Goal: Leave review/rating

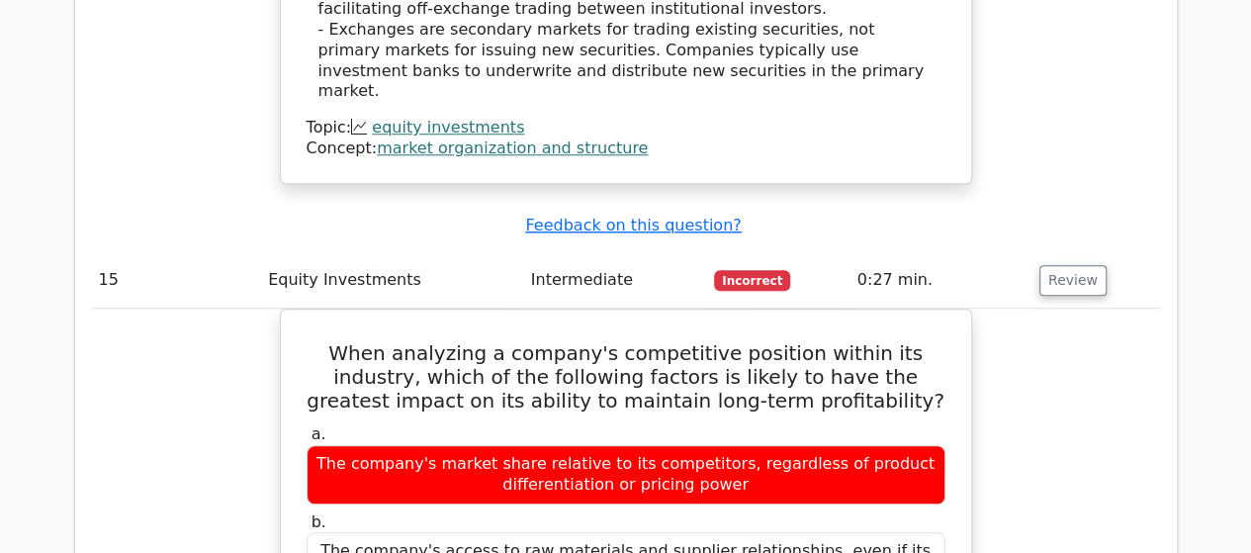
scroll to position [15827, 0]
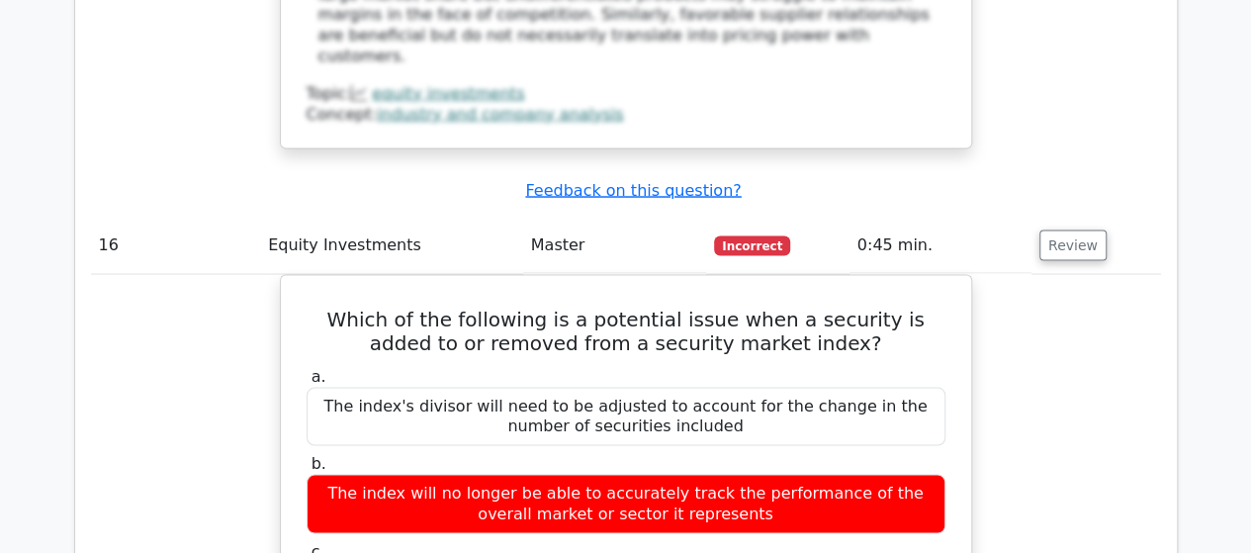
scroll to position [16915, 0]
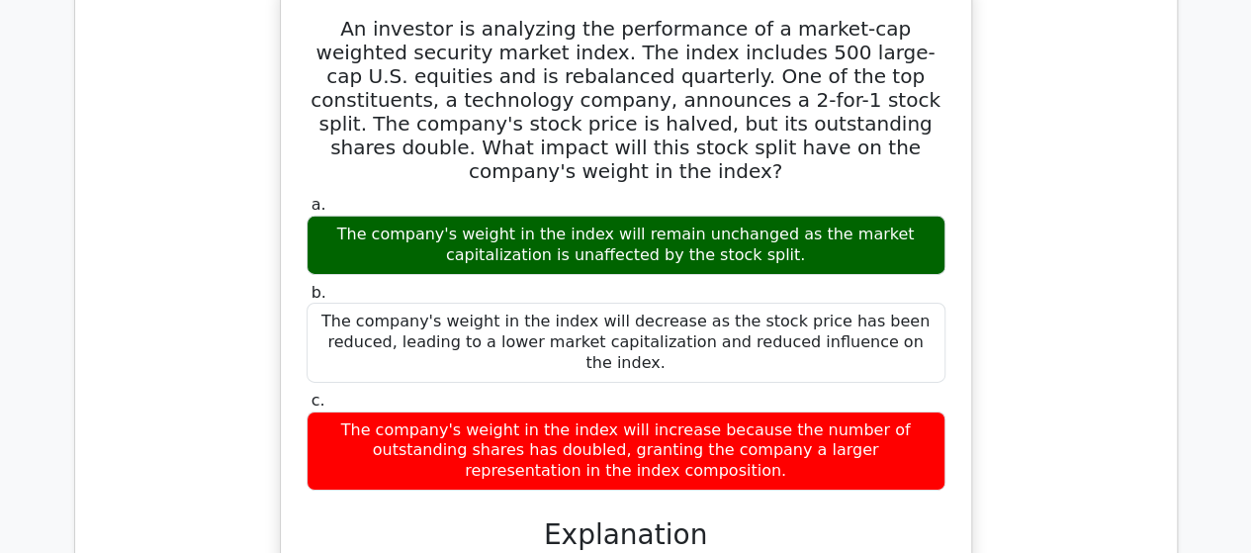
scroll to position [18102, 0]
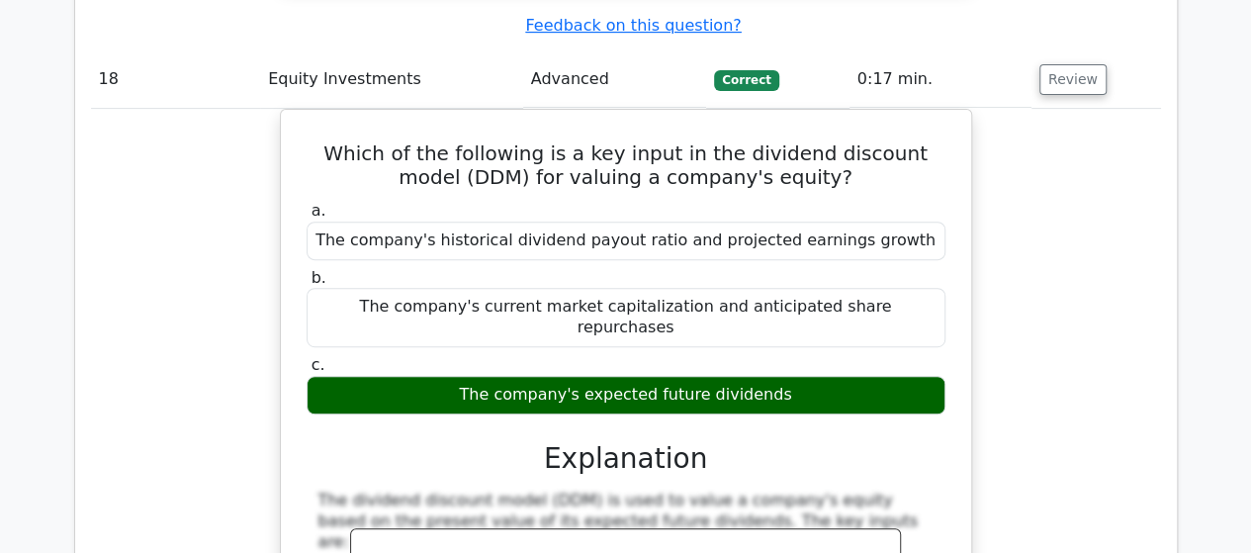
scroll to position [19091, 0]
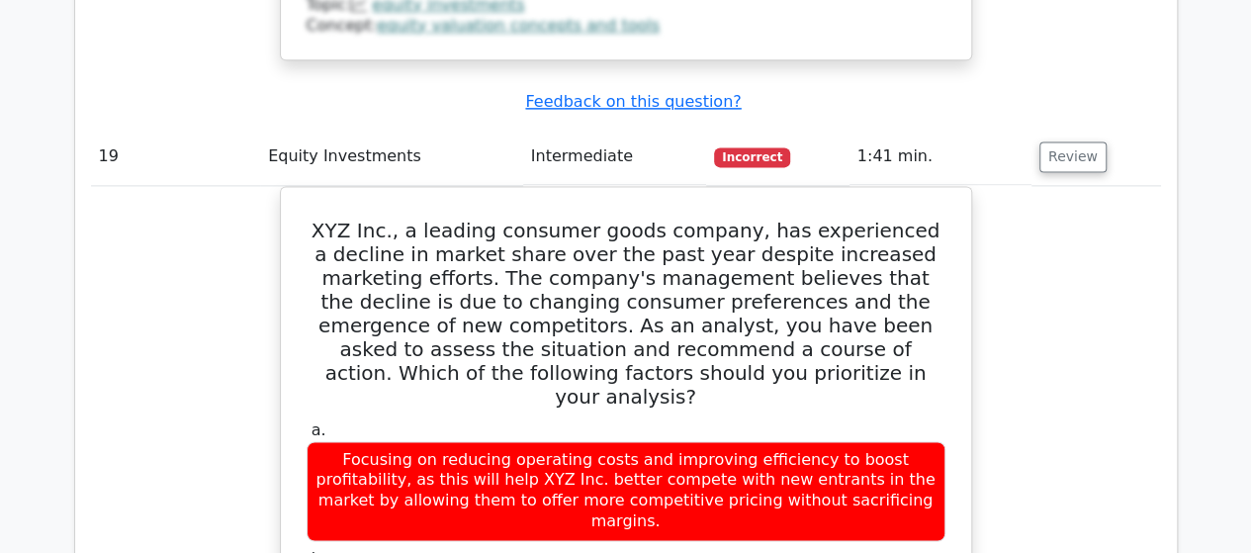
scroll to position [19981, 0]
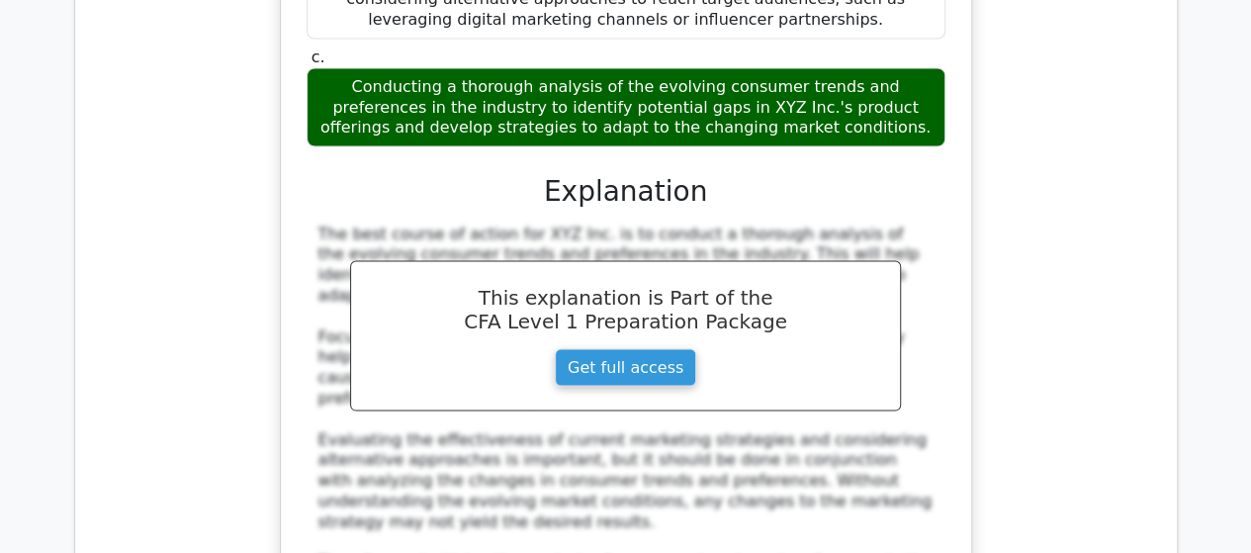
scroll to position [20772, 0]
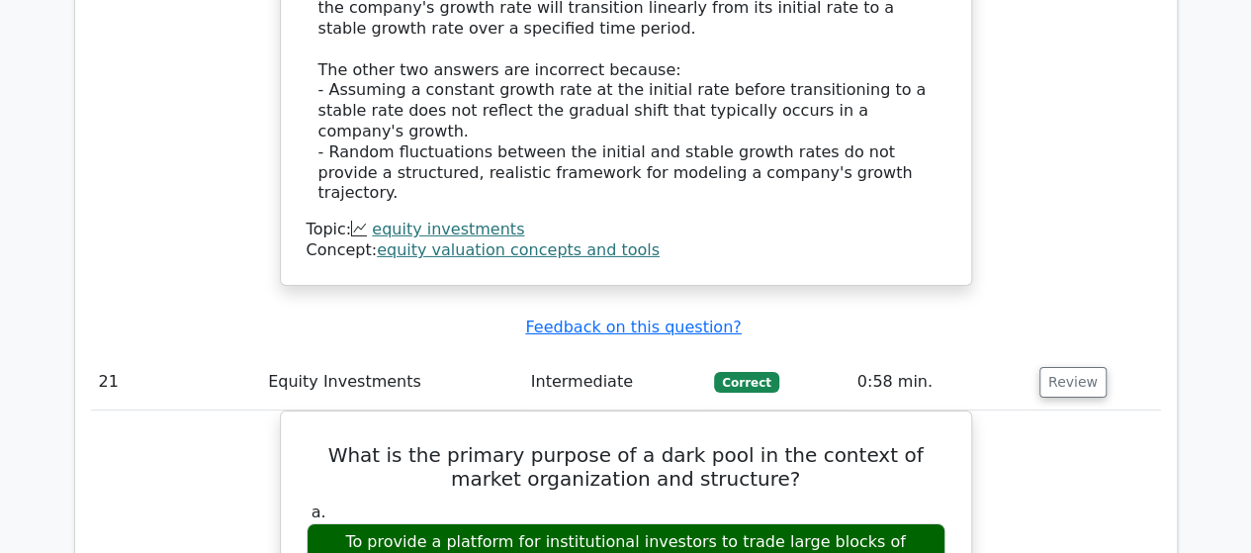
scroll to position [21959, 0]
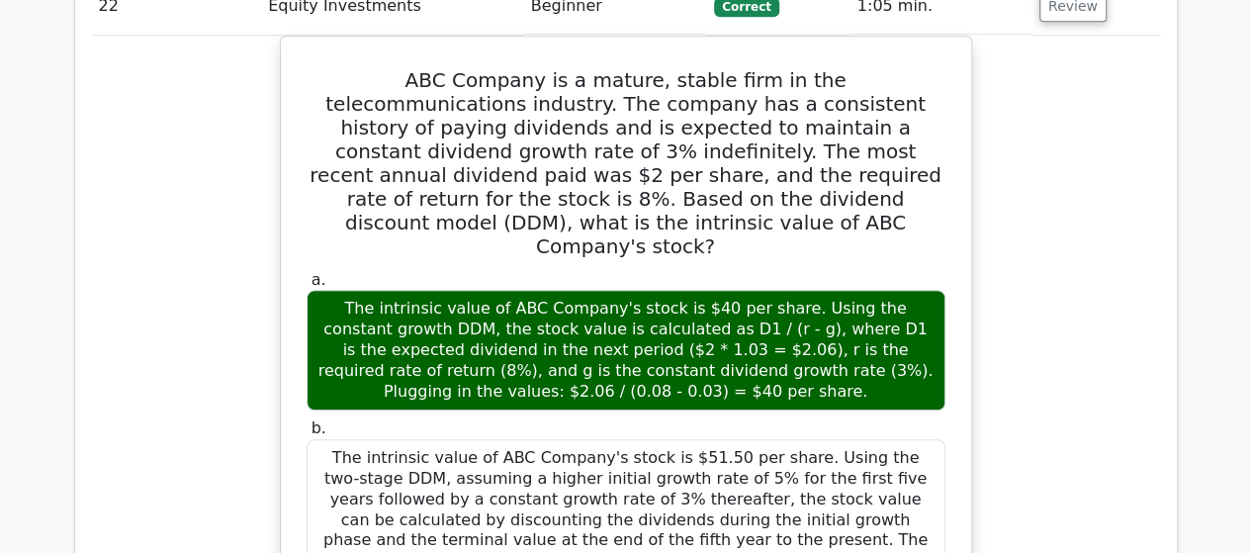
scroll to position [23344, 0]
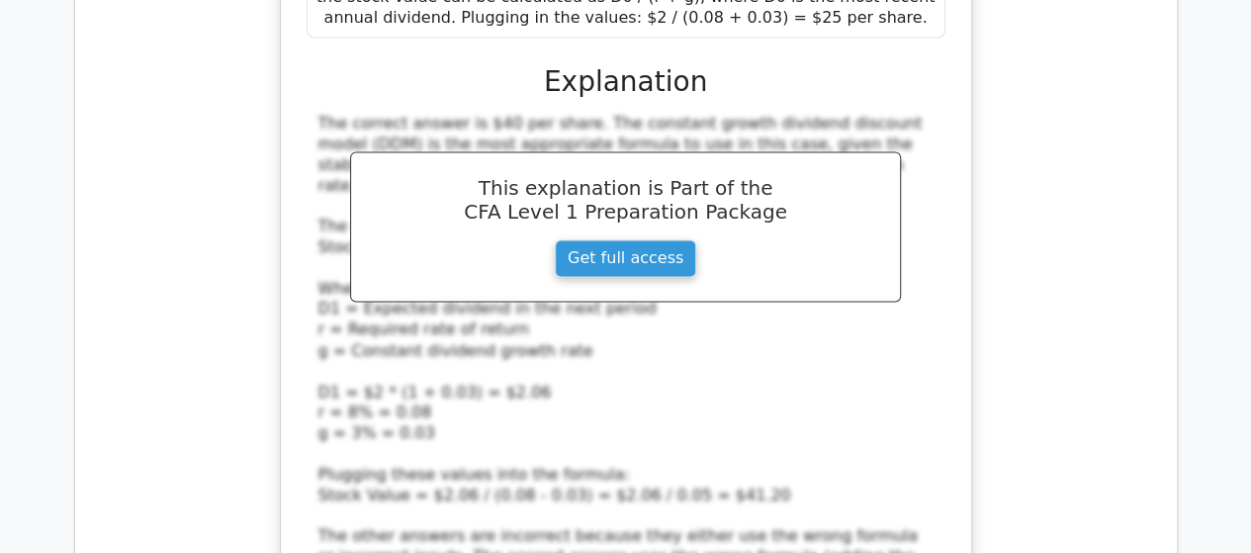
scroll to position [24037, 0]
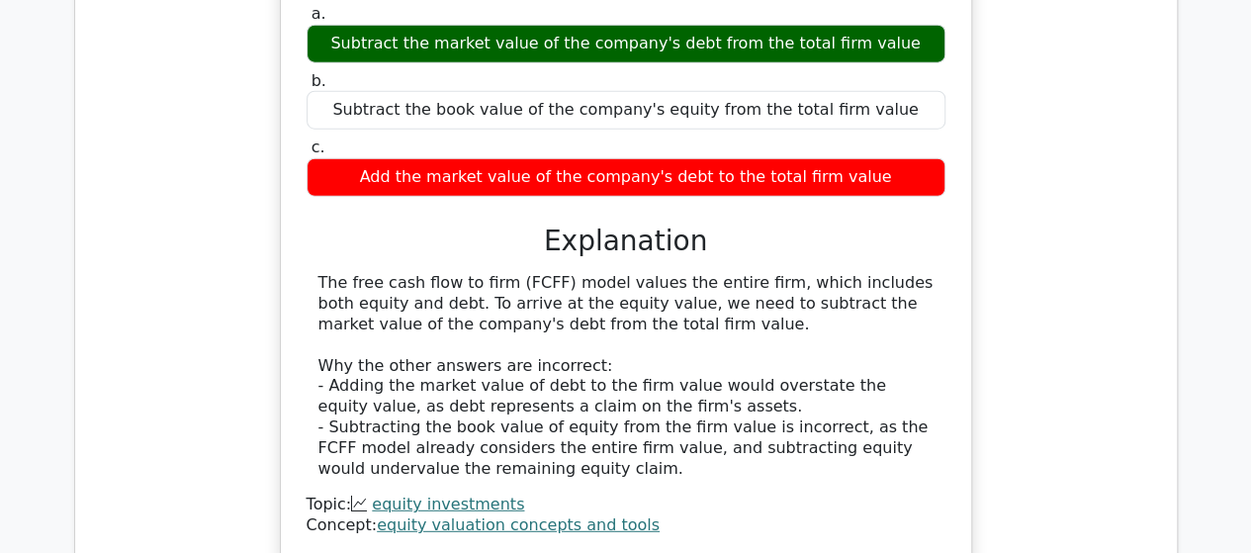
scroll to position [25026, 0]
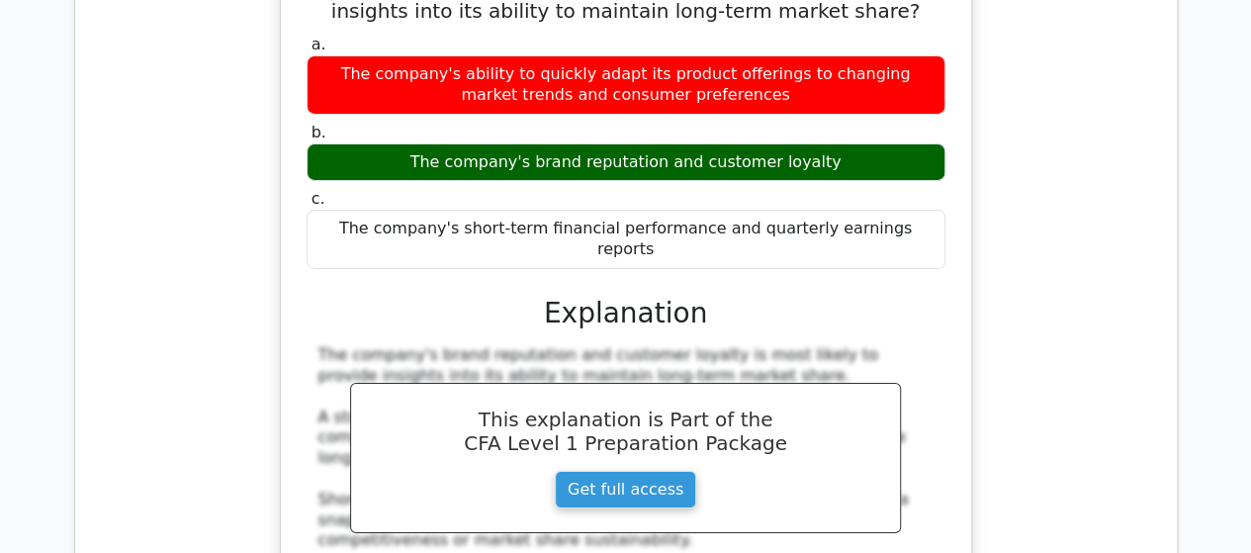
scroll to position [25817, 0]
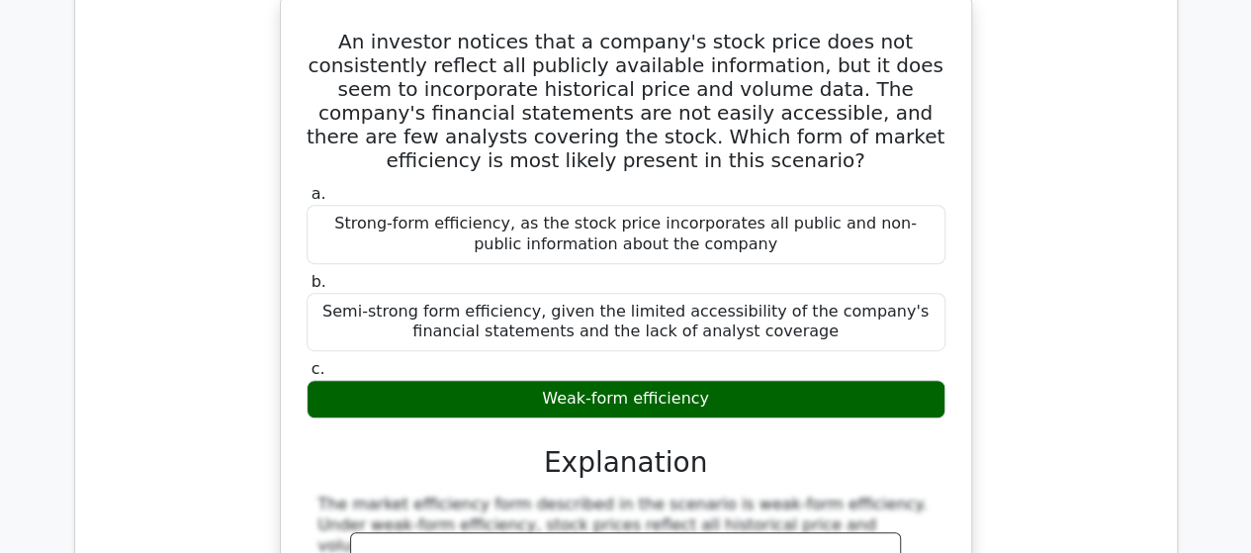
scroll to position [26806, 0]
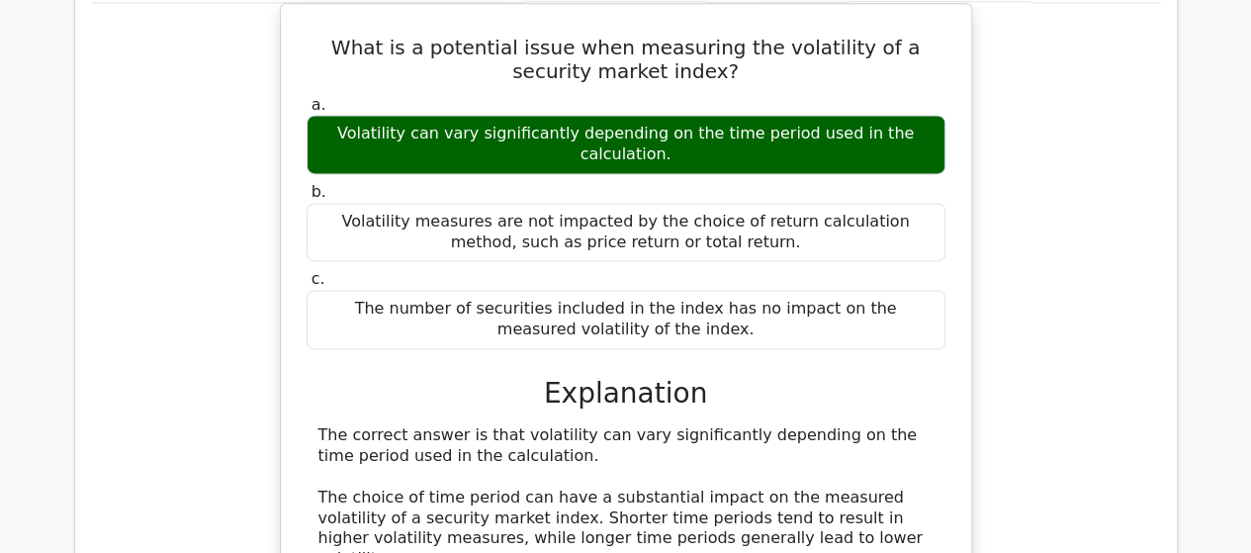
scroll to position [27598, 0]
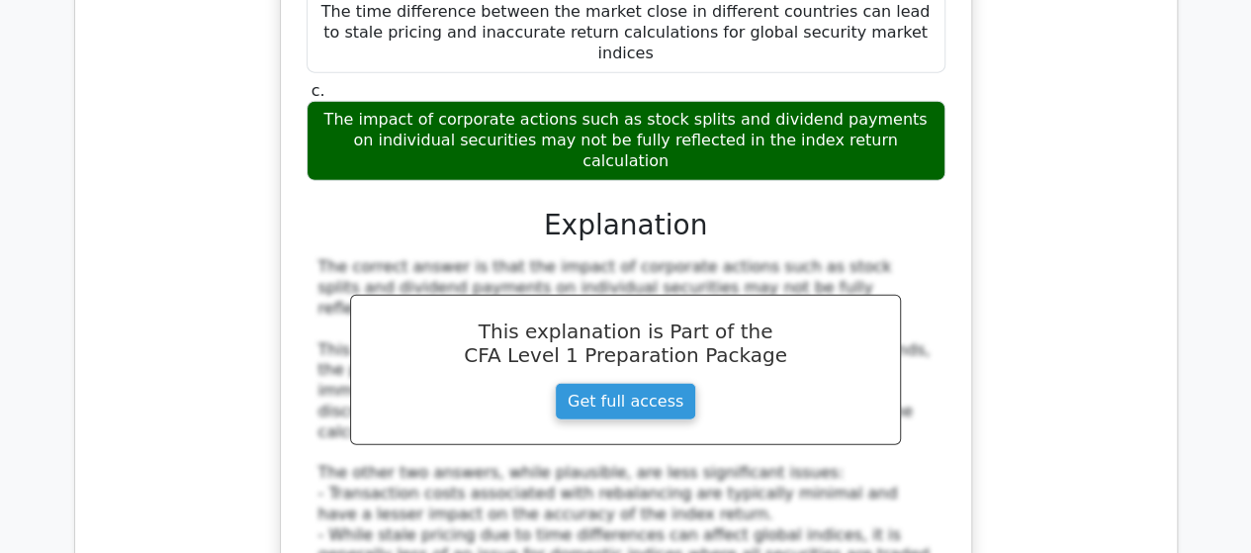
scroll to position [28785, 0]
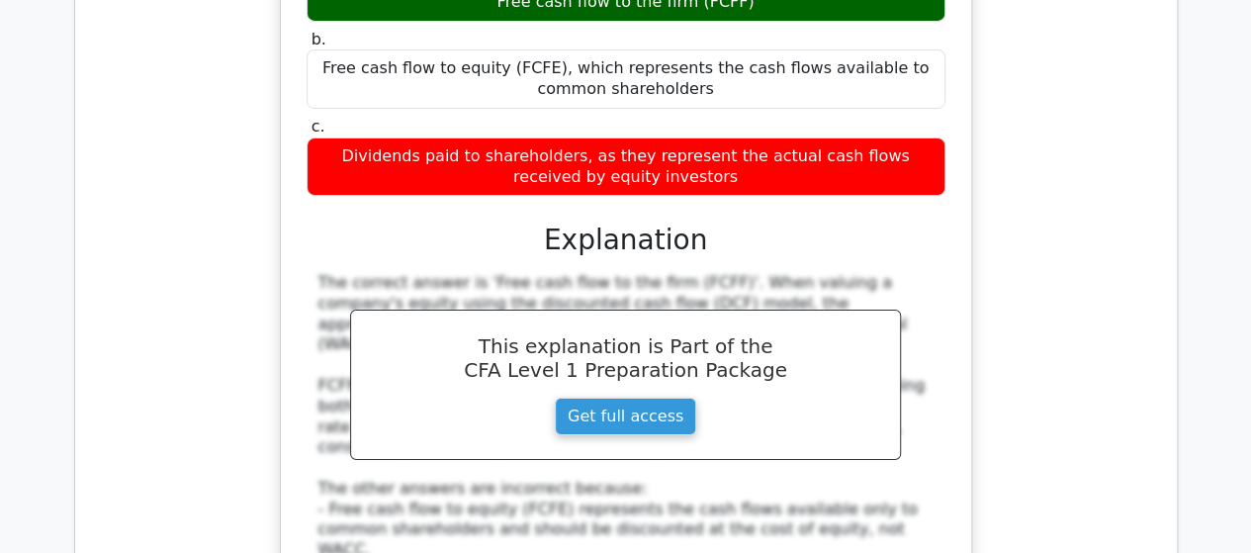
scroll to position [29675, 0]
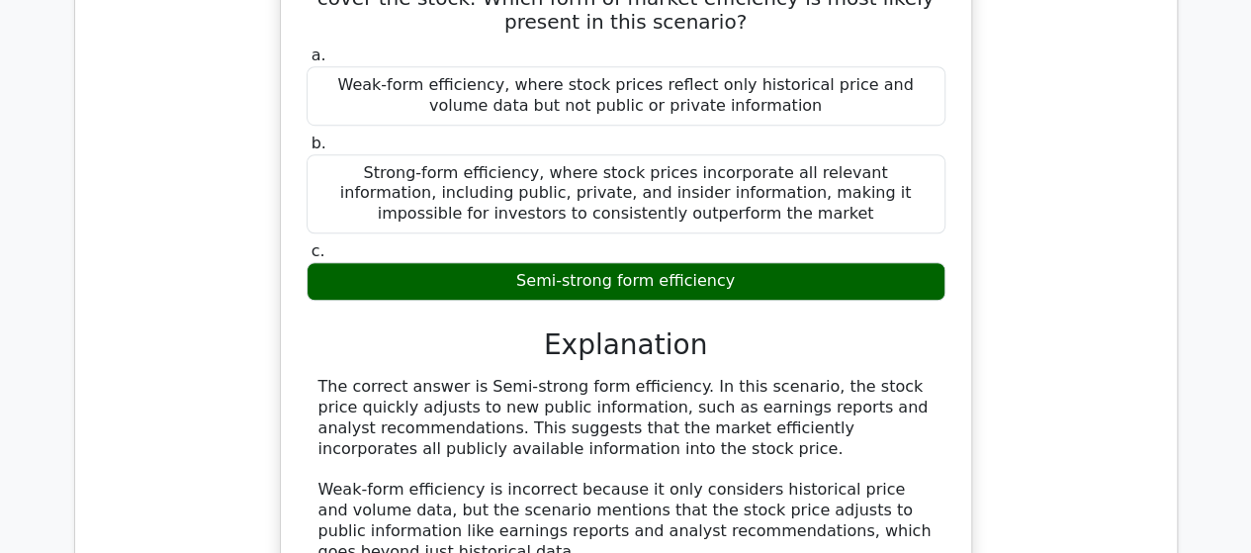
scroll to position [30763, 0]
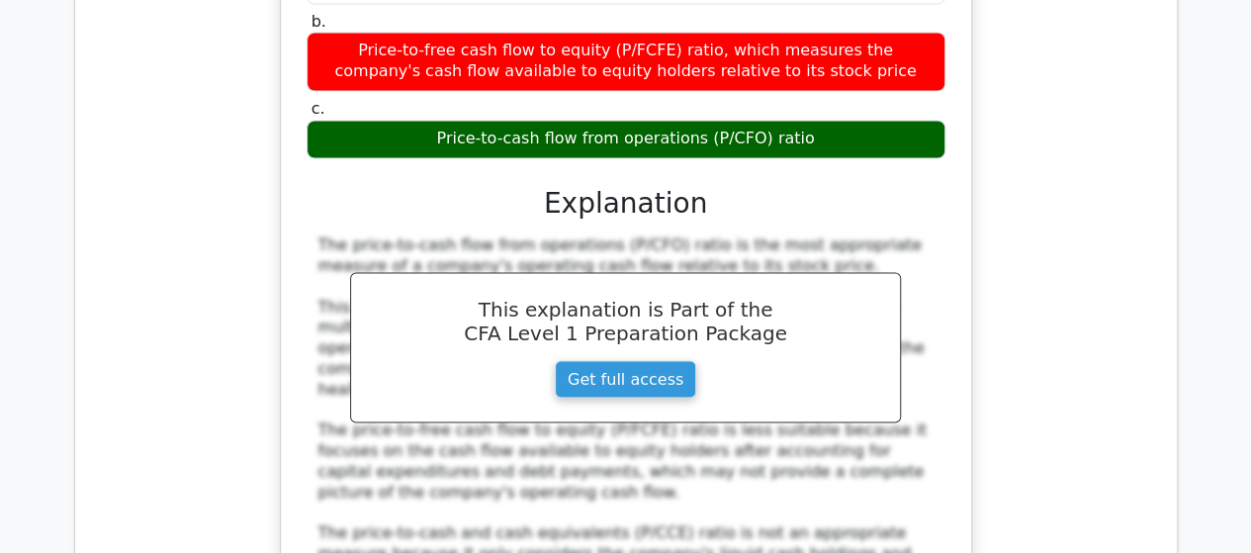
scroll to position [31851, 0]
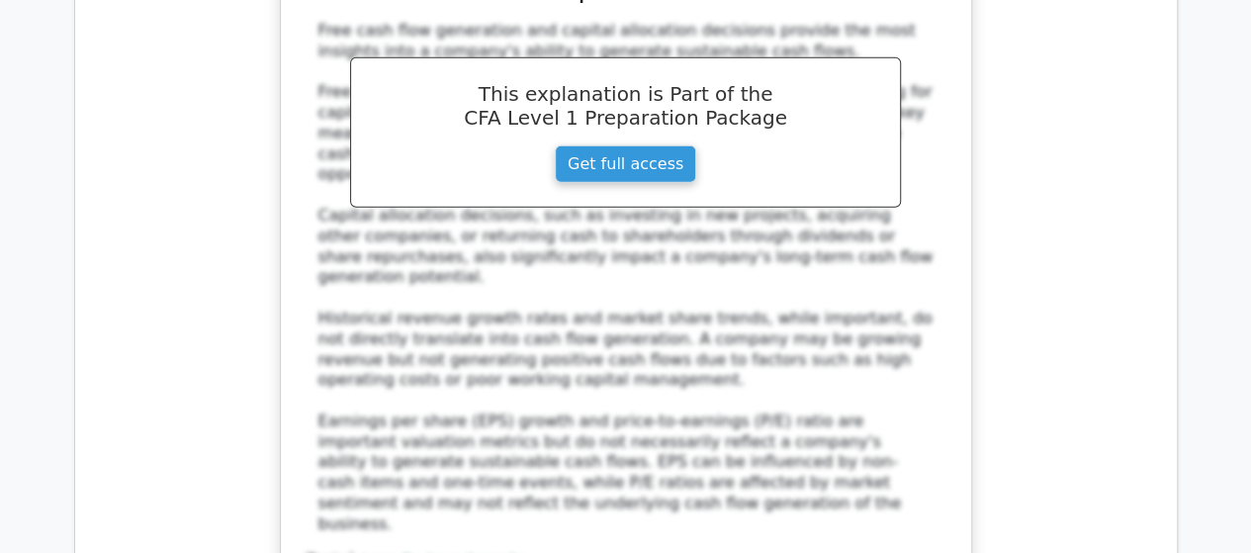
scroll to position [32840, 0]
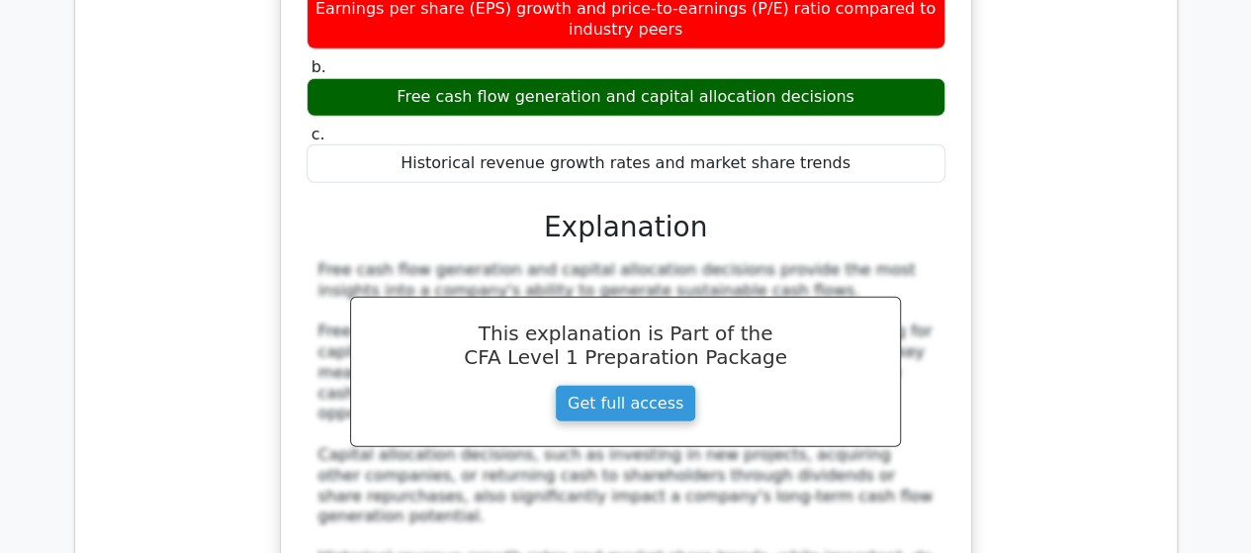
scroll to position [32741, 0]
